Goal: Communication & Community: Participate in discussion

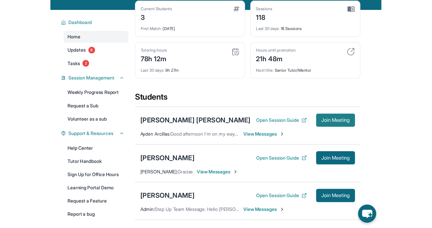
scroll to position [64, 0]
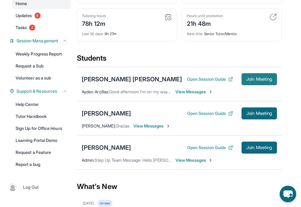
click at [267, 85] on button "Join Meeting" at bounding box center [258, 79] width 35 height 12
click at [254, 81] on span "Join Meeting" at bounding box center [259, 79] width 26 height 4
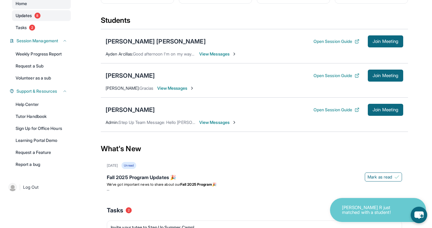
click at [28, 17] on span "Updates" at bounding box center [24, 16] width 17 height 6
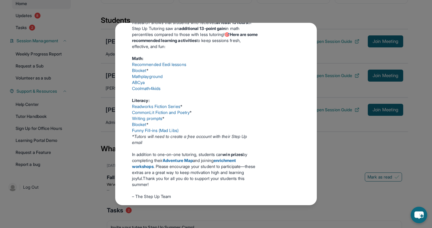
scroll to position [382, 0]
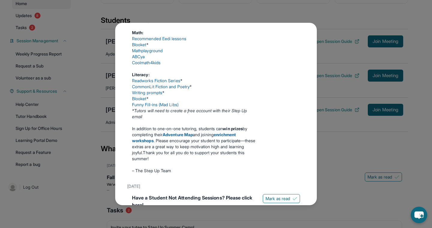
click at [143, 107] on link "Funny Fill-ins (Mad Libs)" at bounding box center [155, 104] width 47 height 5
